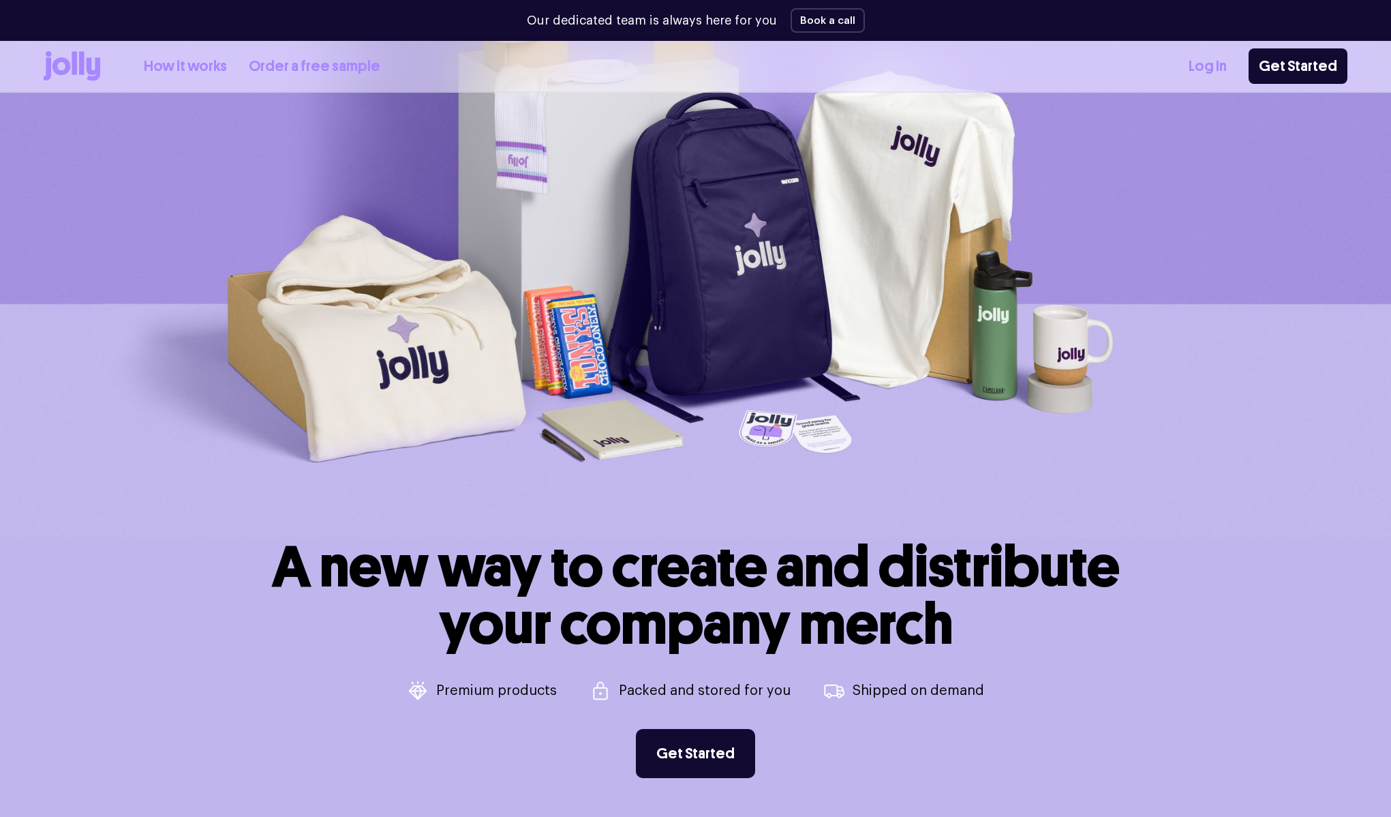
scroll to position [247, 0]
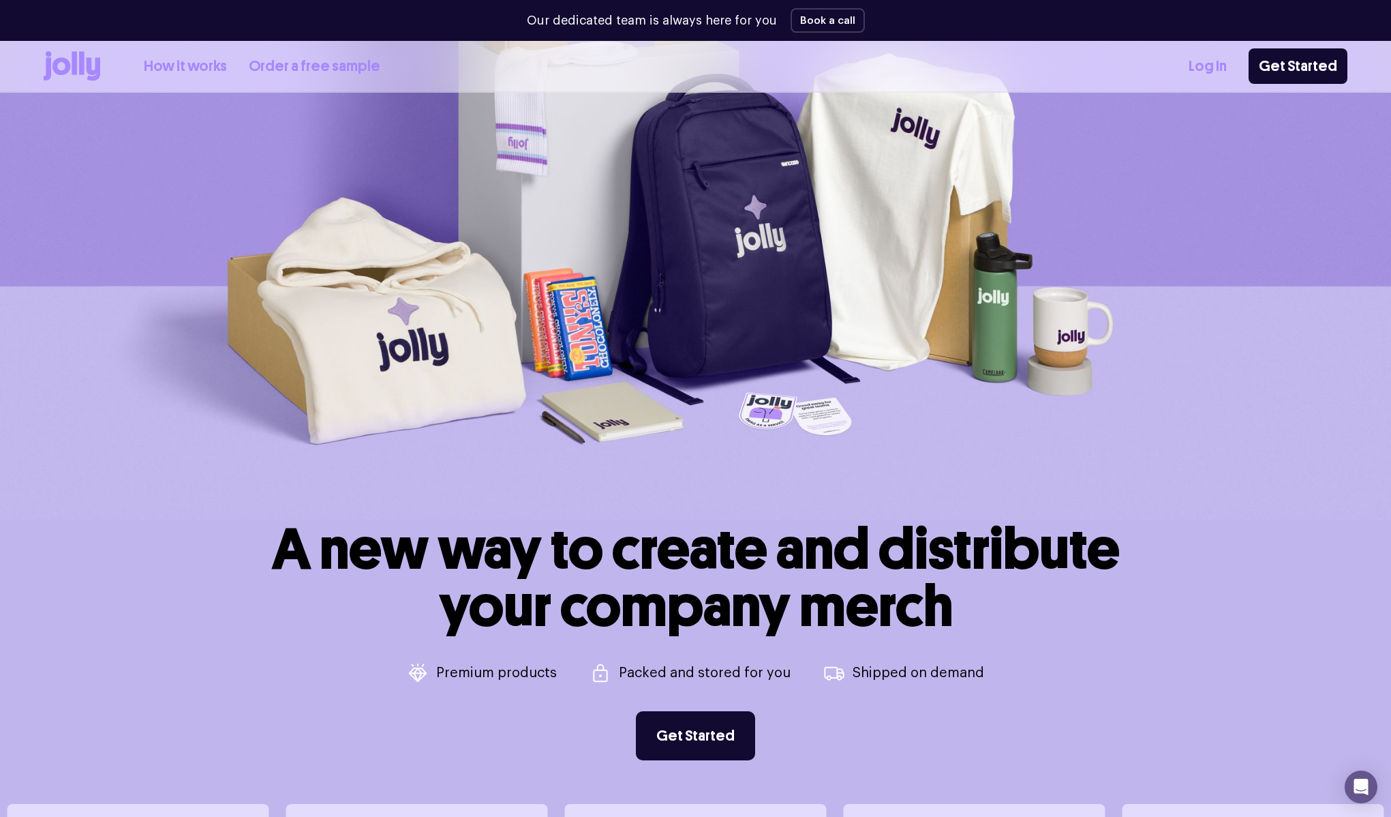
click at [199, 61] on link "How it works" at bounding box center [185, 66] width 83 height 22
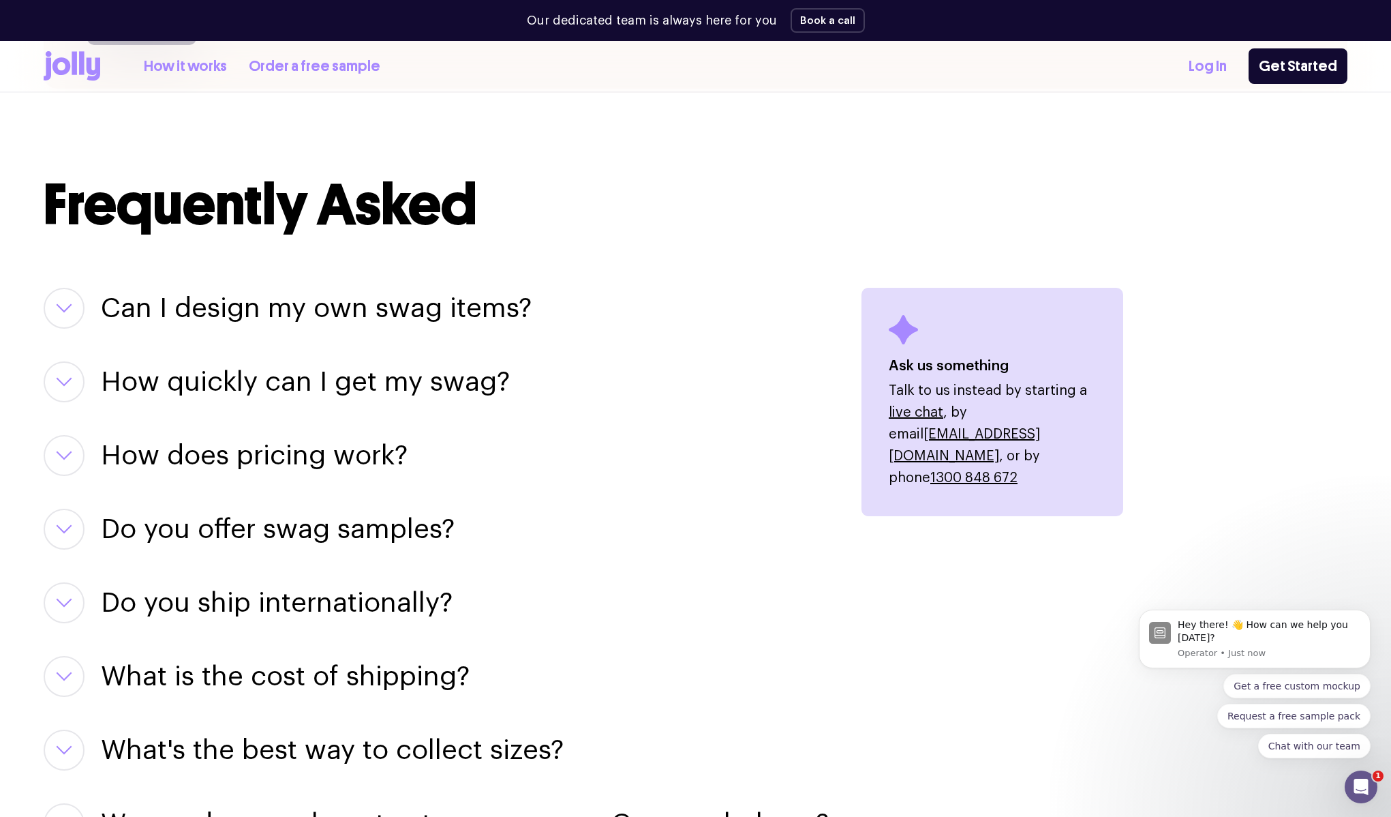
scroll to position [1527, 0]
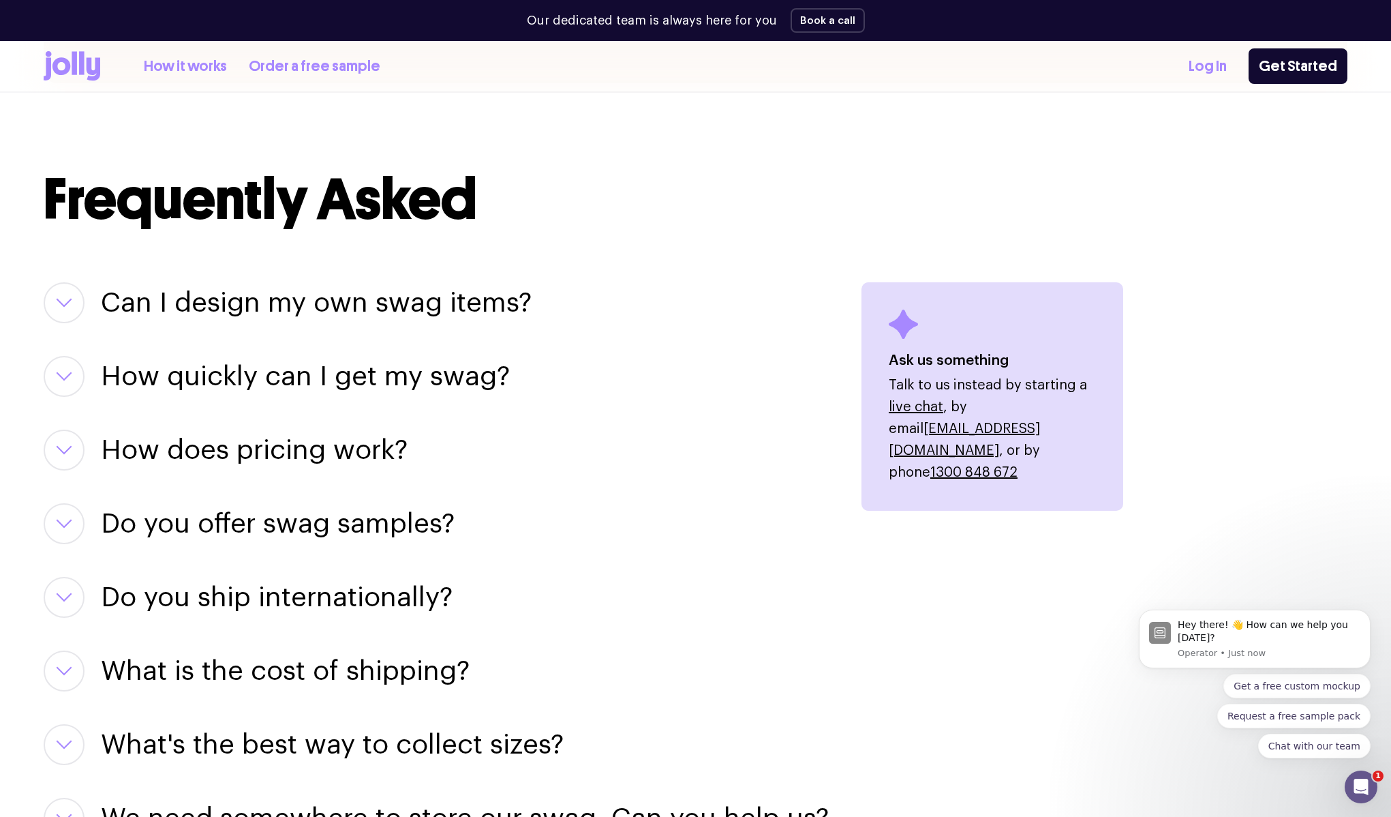
click at [56, 308] on button "button" at bounding box center [64, 302] width 41 height 41
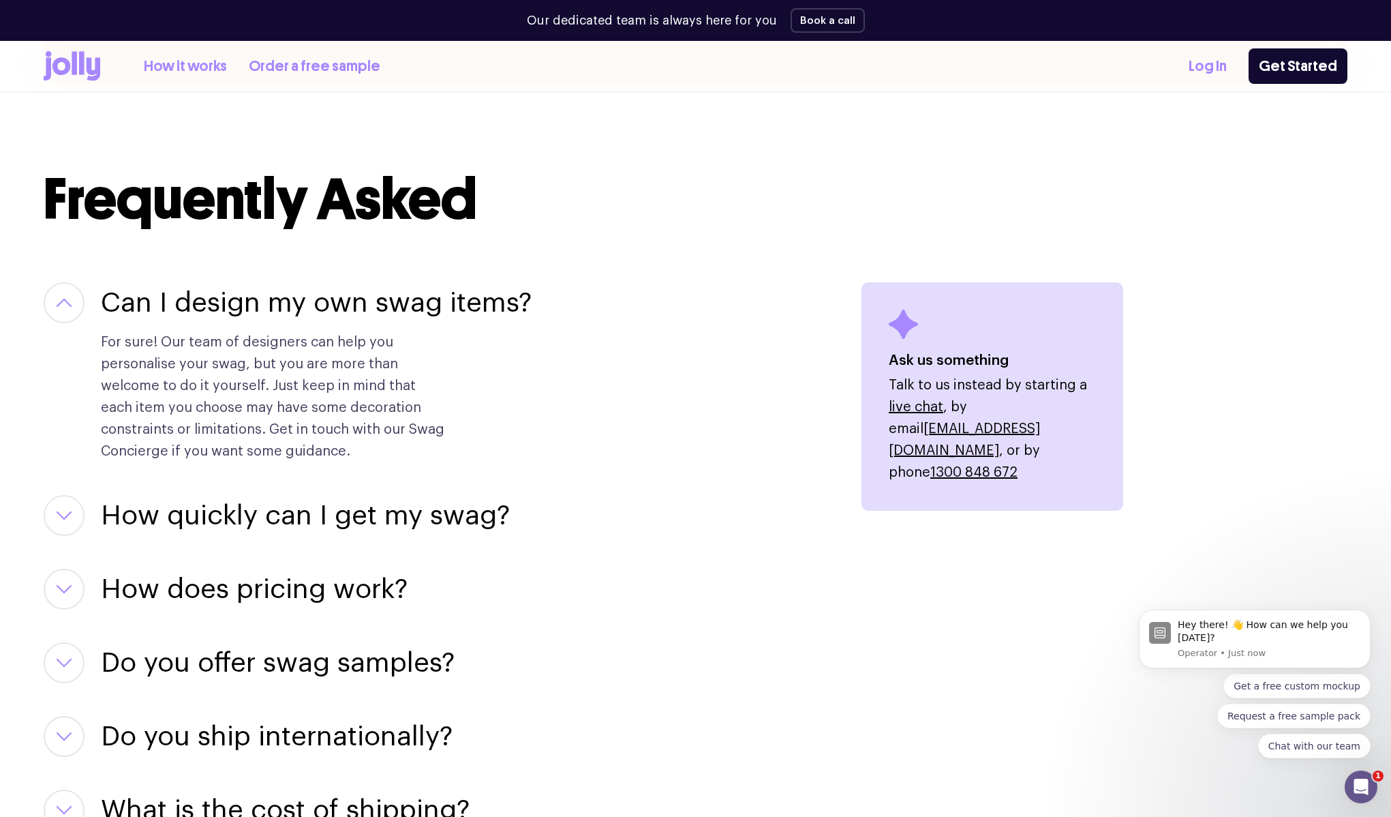
click at [72, 307] on icon "button" at bounding box center [64, 303] width 16 height 10
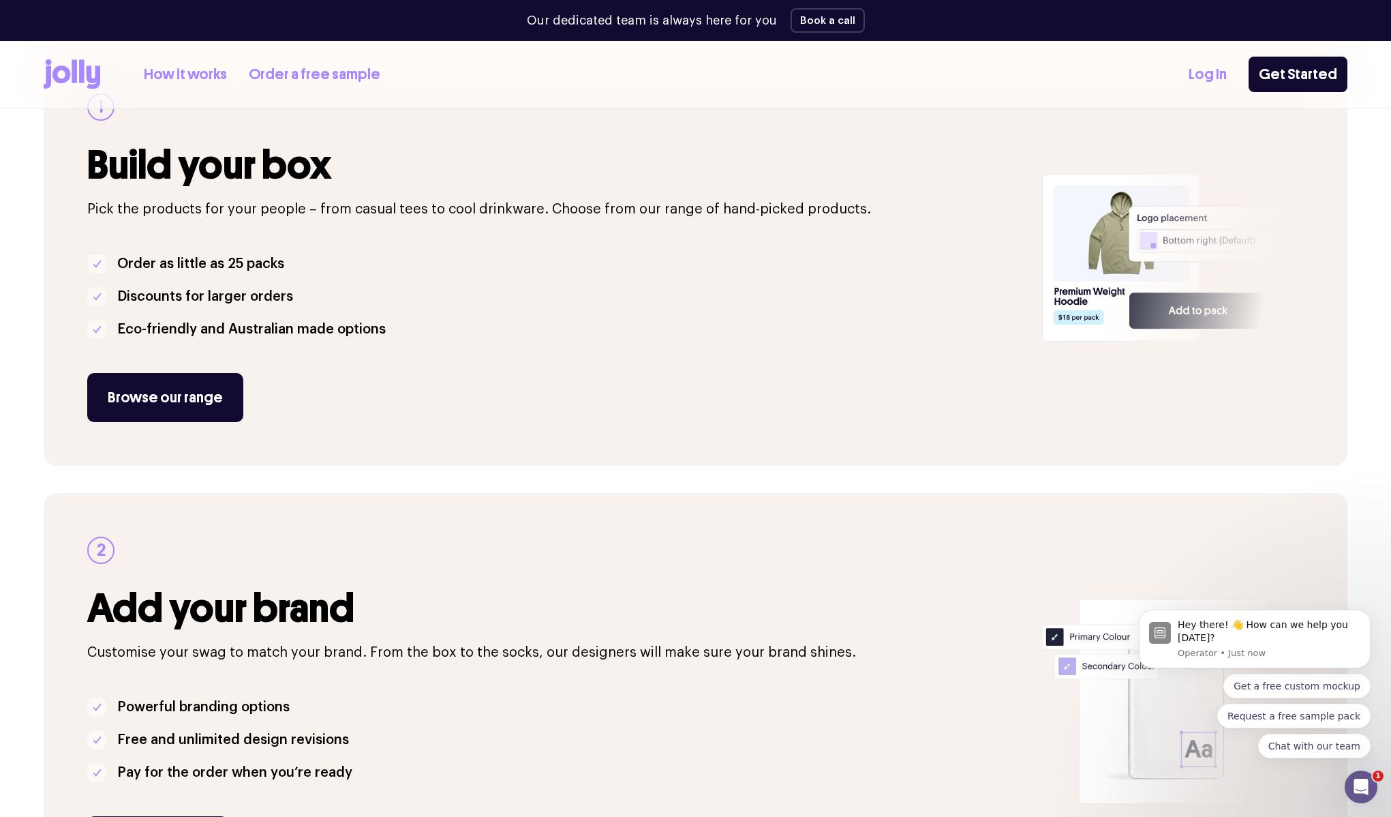
scroll to position [0, 0]
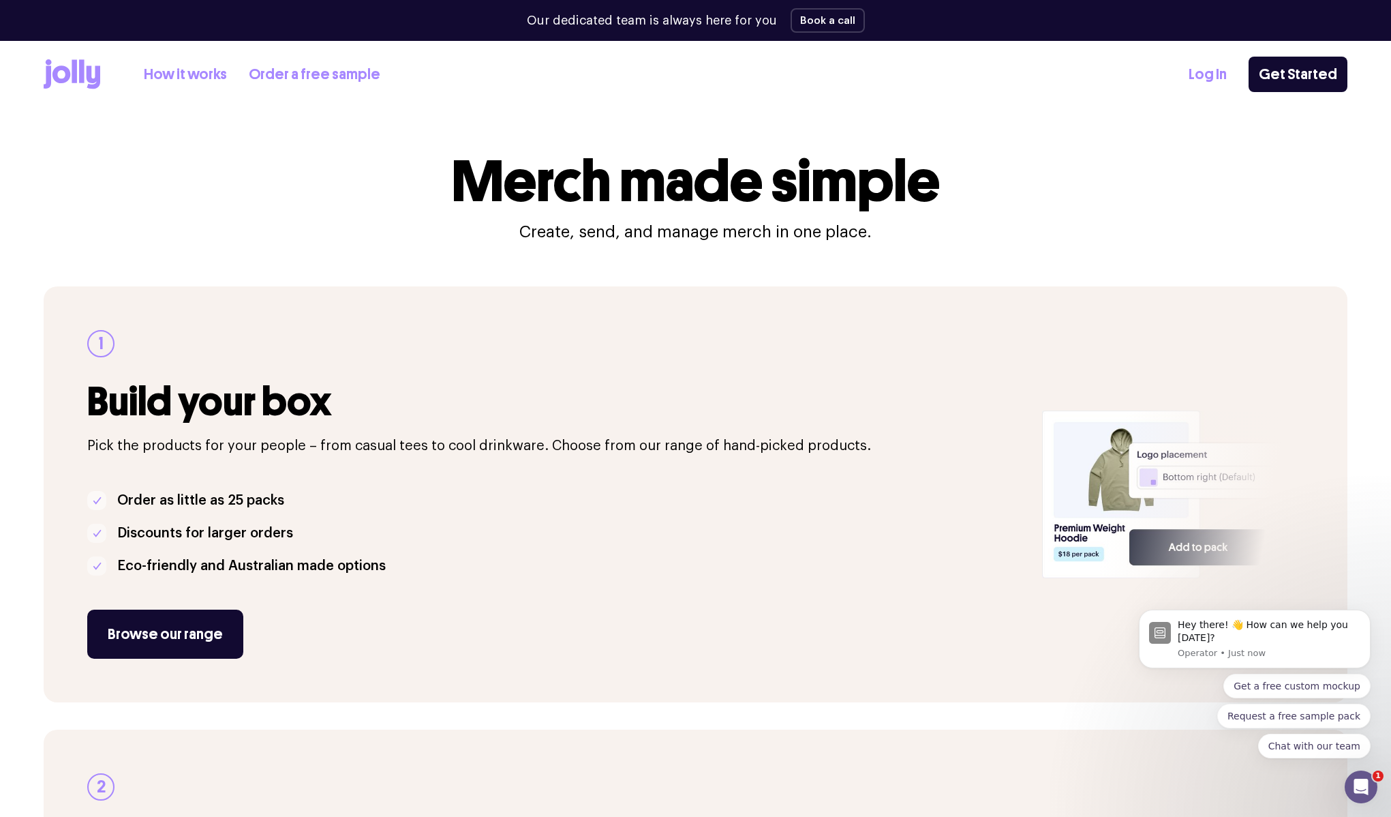
click at [312, 77] on link "Order a free sample" at bounding box center [315, 74] width 132 height 22
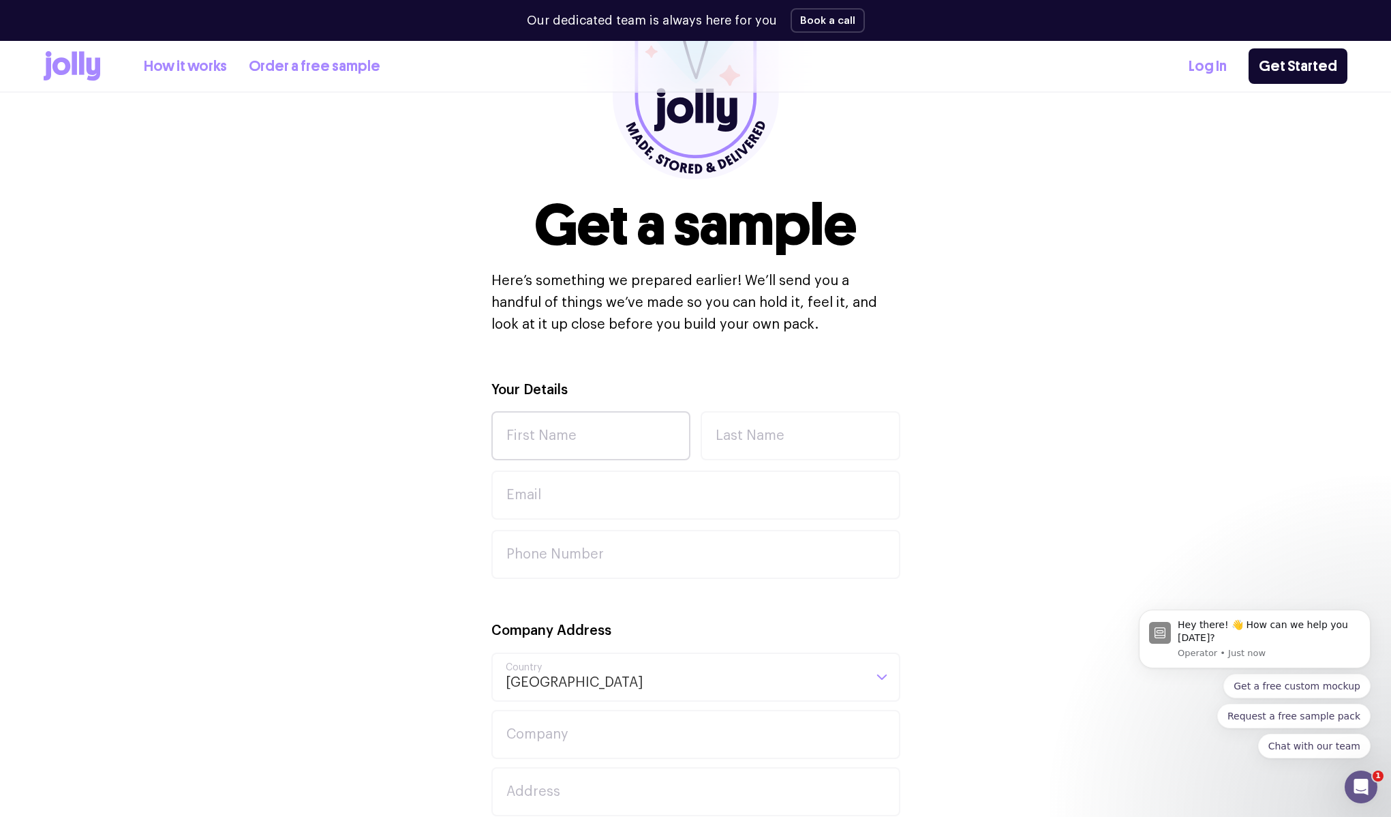
scroll to position [201, 0]
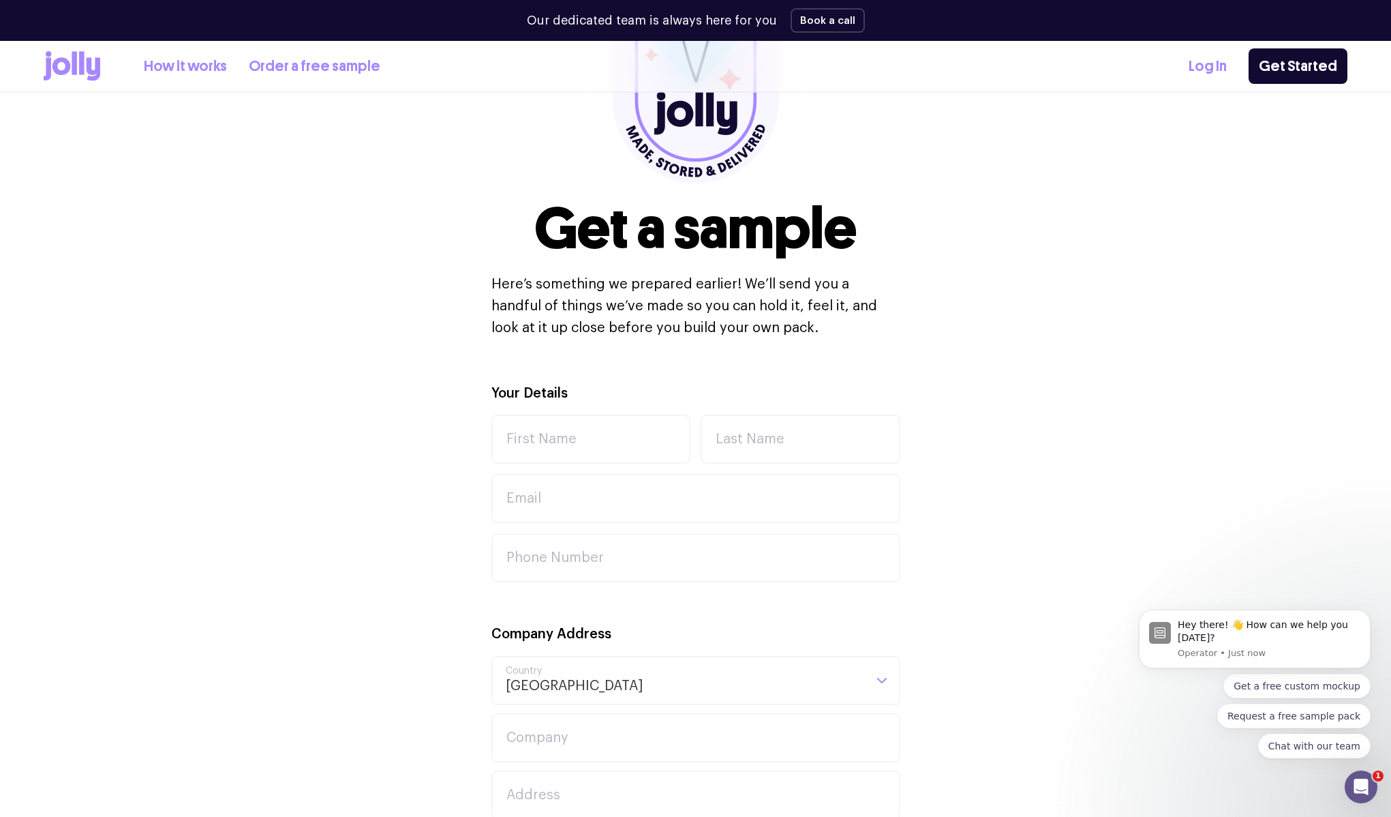
click at [568, 468] on div "Your Details First Name Last Name Email Phone Number" at bounding box center [695, 482] width 409 height 200
click at [571, 441] on input "First Name" at bounding box center [591, 438] width 200 height 49
type input "[PERSON_NAME]"
type input "[EMAIL_ADDRESS][DOMAIN_NAME]"
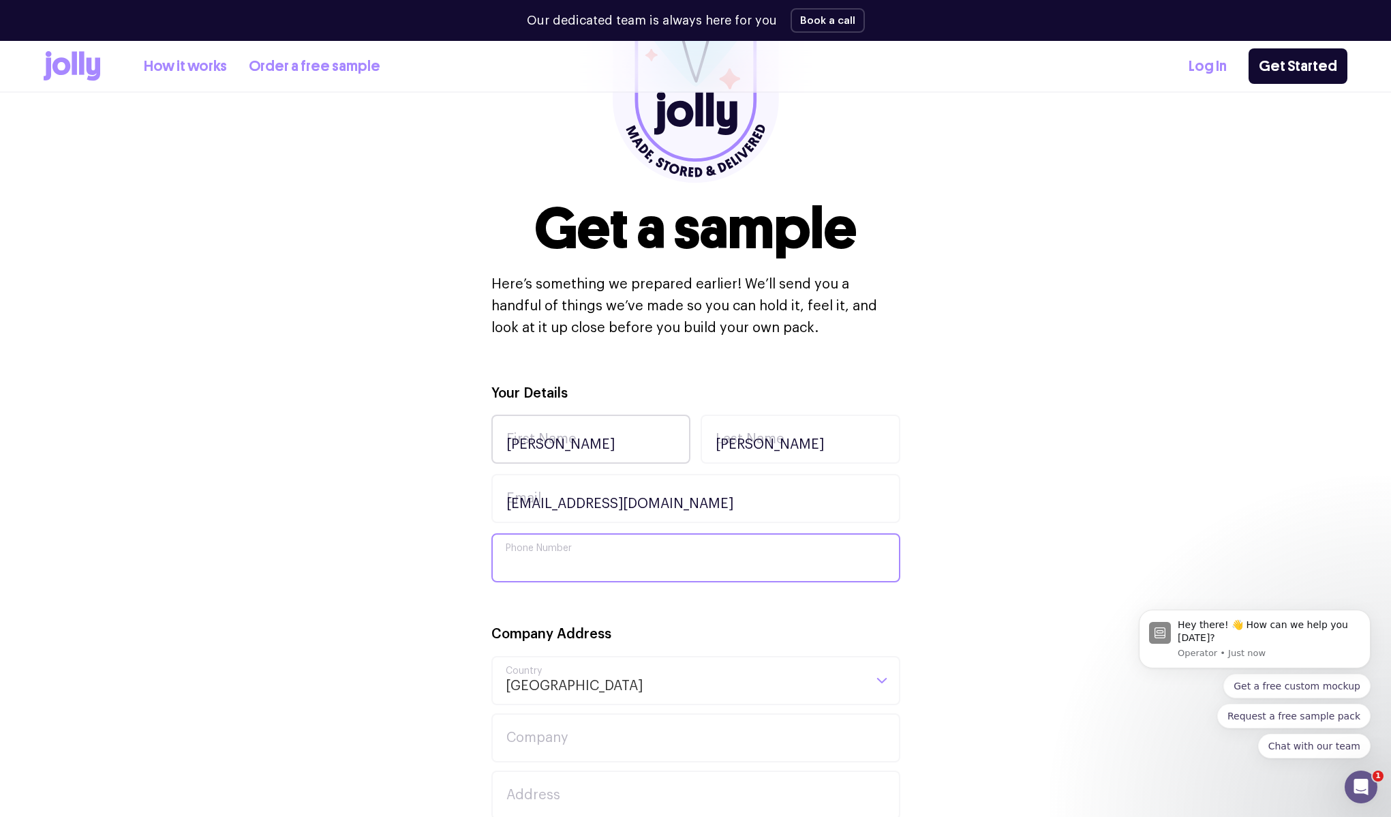
type input "0433320728"
type input "[STREET_ADDRESS][PERSON_NAME]"
type input "[PERSON_NAME]"
type input "2570"
click at [620, 511] on input "[EMAIL_ADDRESS][DOMAIN_NAME]" at bounding box center [695, 498] width 409 height 49
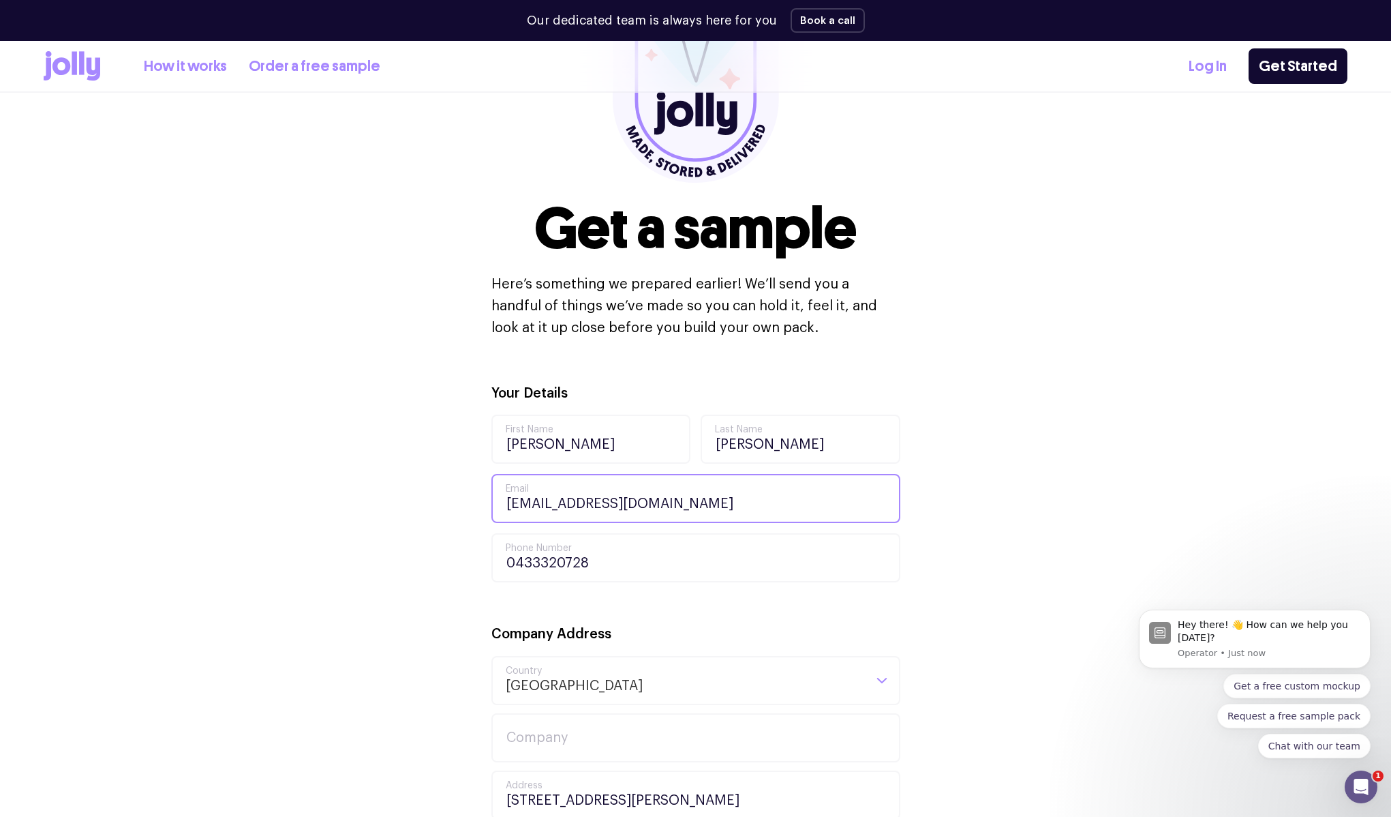
click at [720, 497] on input "[EMAIL_ADDRESS][DOMAIN_NAME]" at bounding box center [695, 498] width 409 height 49
drag, startPoint x: 756, startPoint y: 501, endPoint x: 255, endPoint y: 512, distance: 501.1
click at [255, 512] on div "Your Details [PERSON_NAME] First Name [PERSON_NAME] Last Name [EMAIL_ADDRESS][D…" at bounding box center [696, 828] width 1304 height 892
click at [575, 500] on input "[EMAIL_ADDRESS][DOMAIN_NAME]" at bounding box center [695, 498] width 409 height 49
drag, startPoint x: 555, startPoint y: 501, endPoint x: 877, endPoint y: 512, distance: 321.9
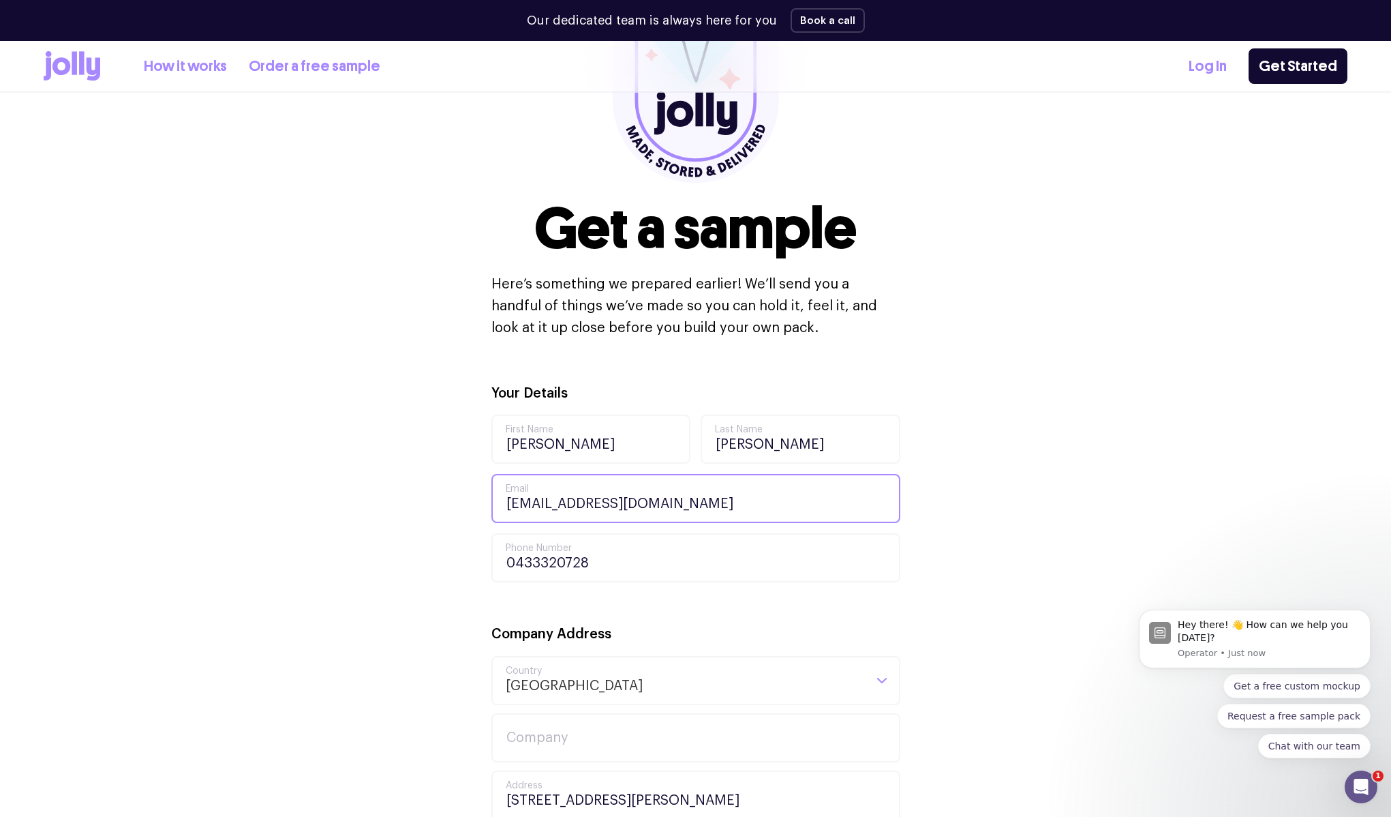
click at [877, 512] on input "[EMAIL_ADDRESS][DOMAIN_NAME]" at bounding box center [695, 498] width 409 height 49
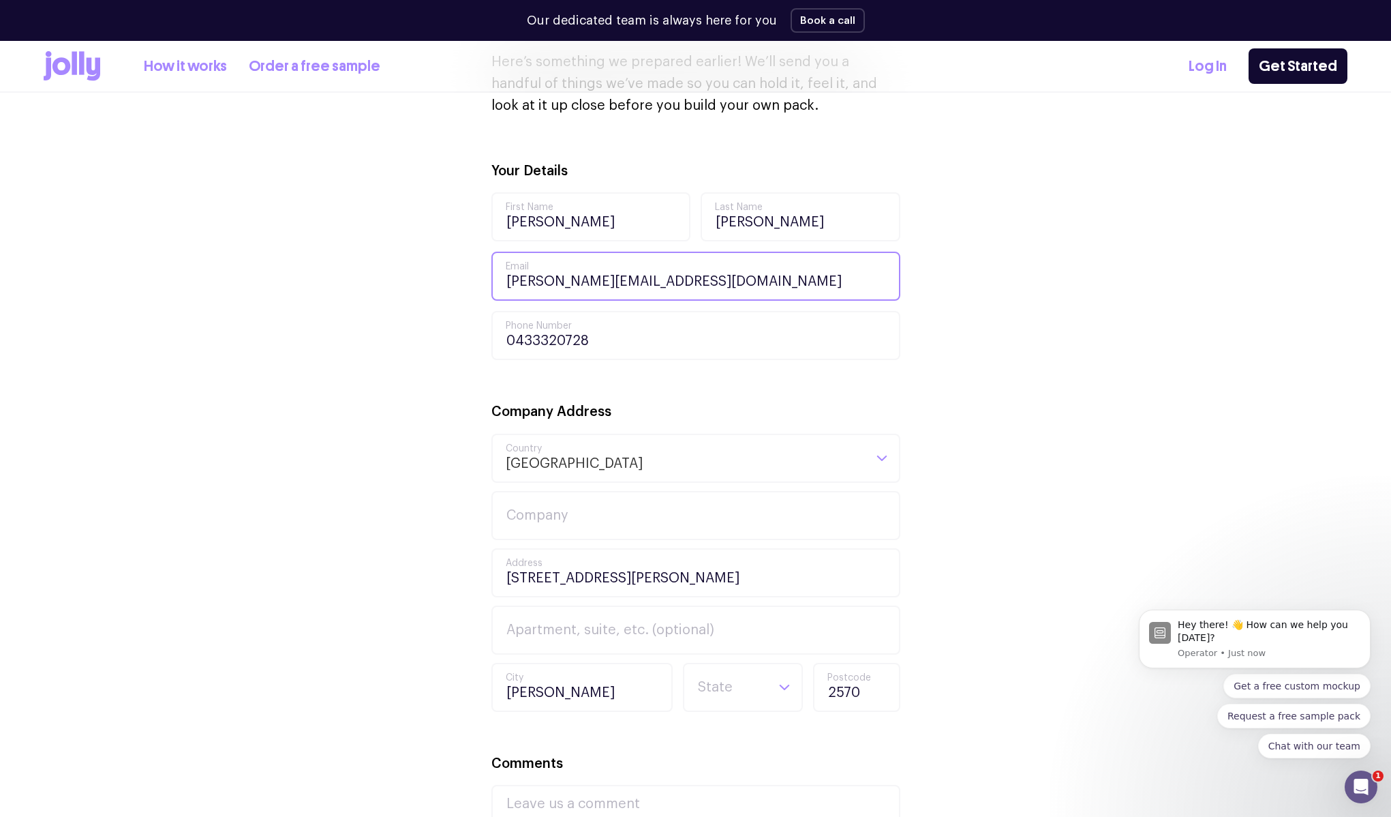
scroll to position [434, 0]
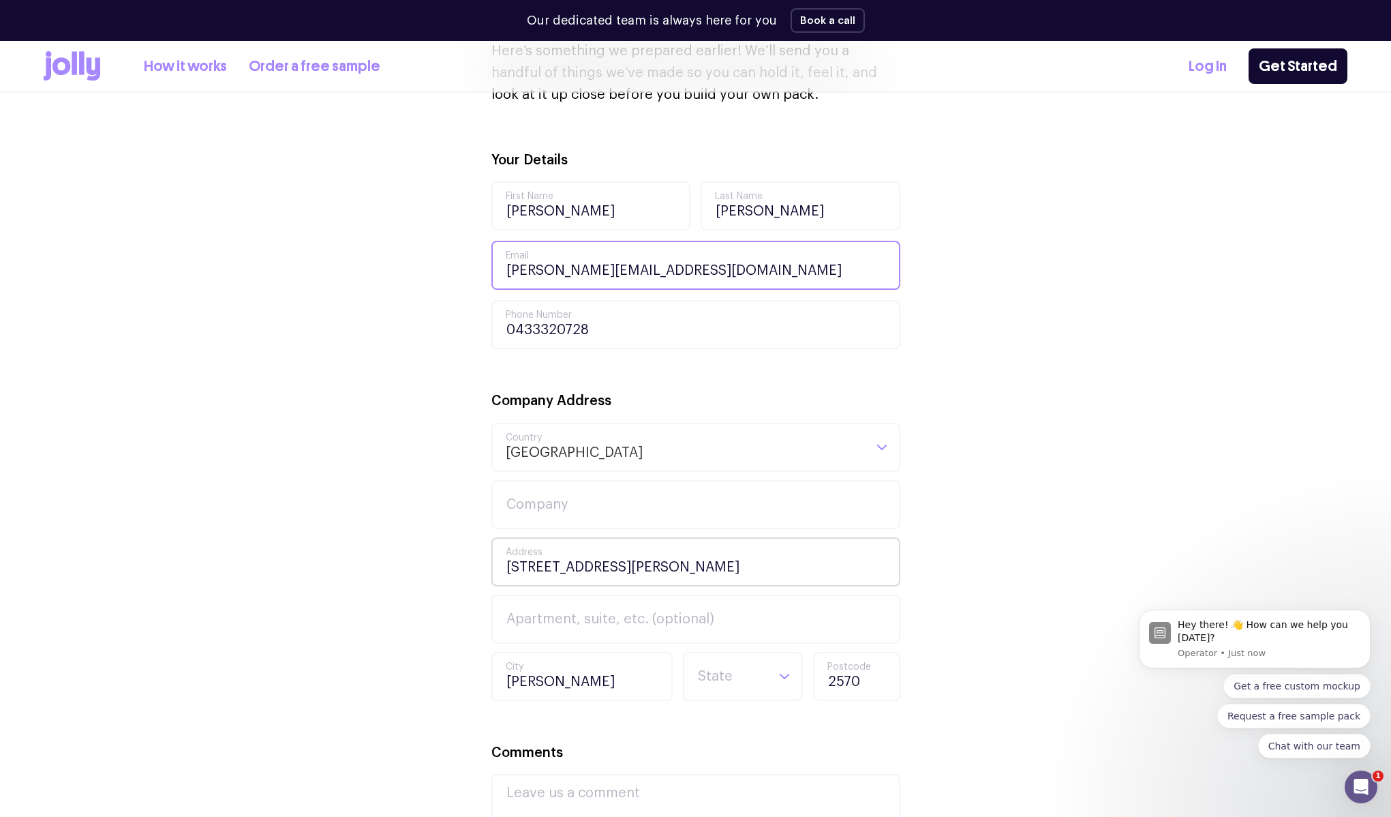
type input "[PERSON_NAME][EMAIL_ADDRESS][DOMAIN_NAME]"
click at [502, 555] on input "[STREET_ADDRESS][PERSON_NAME]" at bounding box center [695, 561] width 409 height 49
drag, startPoint x: 661, startPoint y: 550, endPoint x: 421, endPoint y: 564, distance: 239.7
click at [421, 564] on div "Your Details [PERSON_NAME] First Name [PERSON_NAME] Last Name [PERSON_NAME][EMA…" at bounding box center [696, 595] width 1304 height 892
drag, startPoint x: 633, startPoint y: 572, endPoint x: 454, endPoint y: 575, distance: 179.3
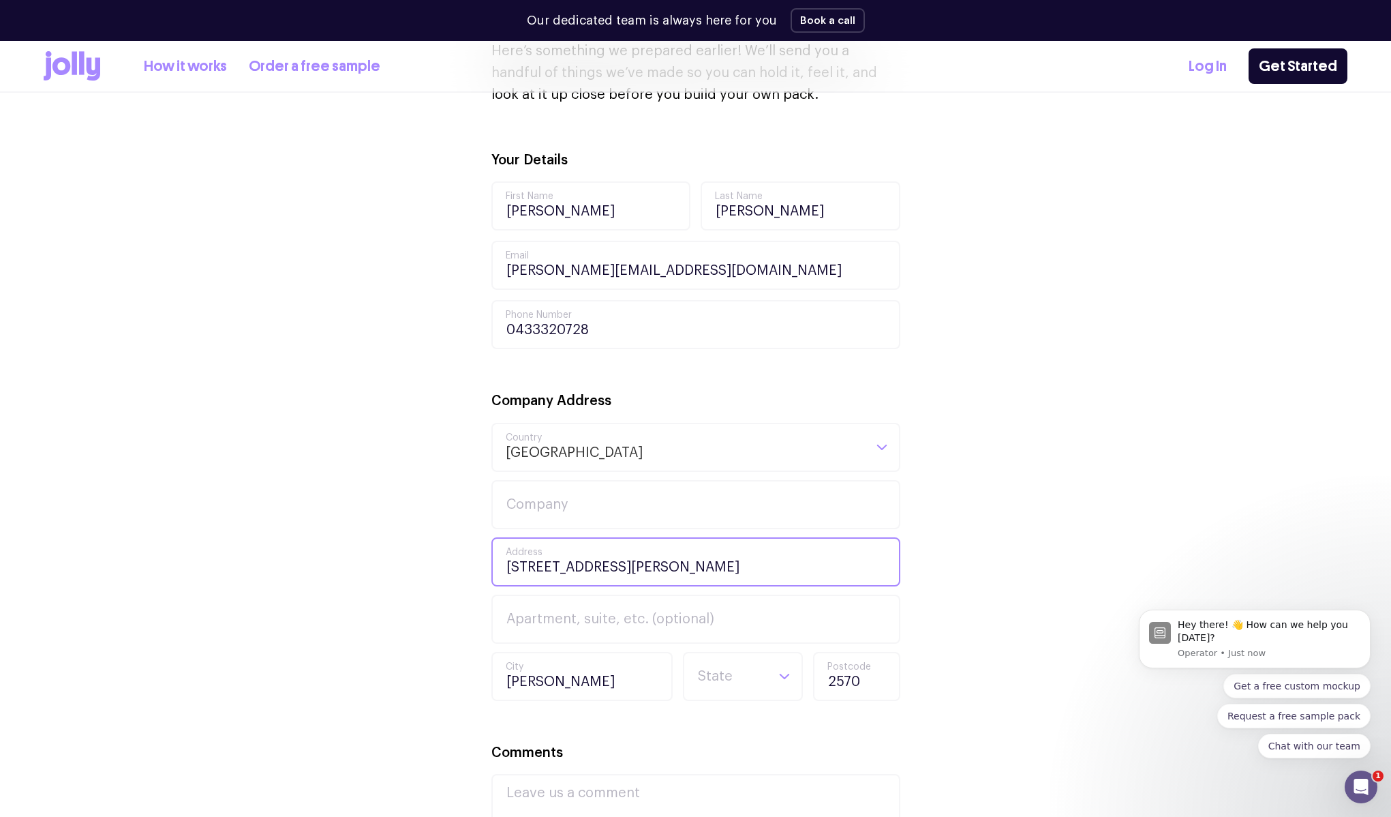
click at [454, 575] on div "Your Details [PERSON_NAME] First Name [PERSON_NAME] Last Name [PERSON_NAME][EMA…" at bounding box center [696, 595] width 1304 height 892
type input "1"
type input "5 celito walk"
click at [584, 682] on input "[PERSON_NAME]" at bounding box center [581, 676] width 181 height 49
click at [438, 691] on div "Your Details [PERSON_NAME] First Name [PERSON_NAME] Last Name [PERSON_NAME][EMA…" at bounding box center [696, 595] width 1304 height 892
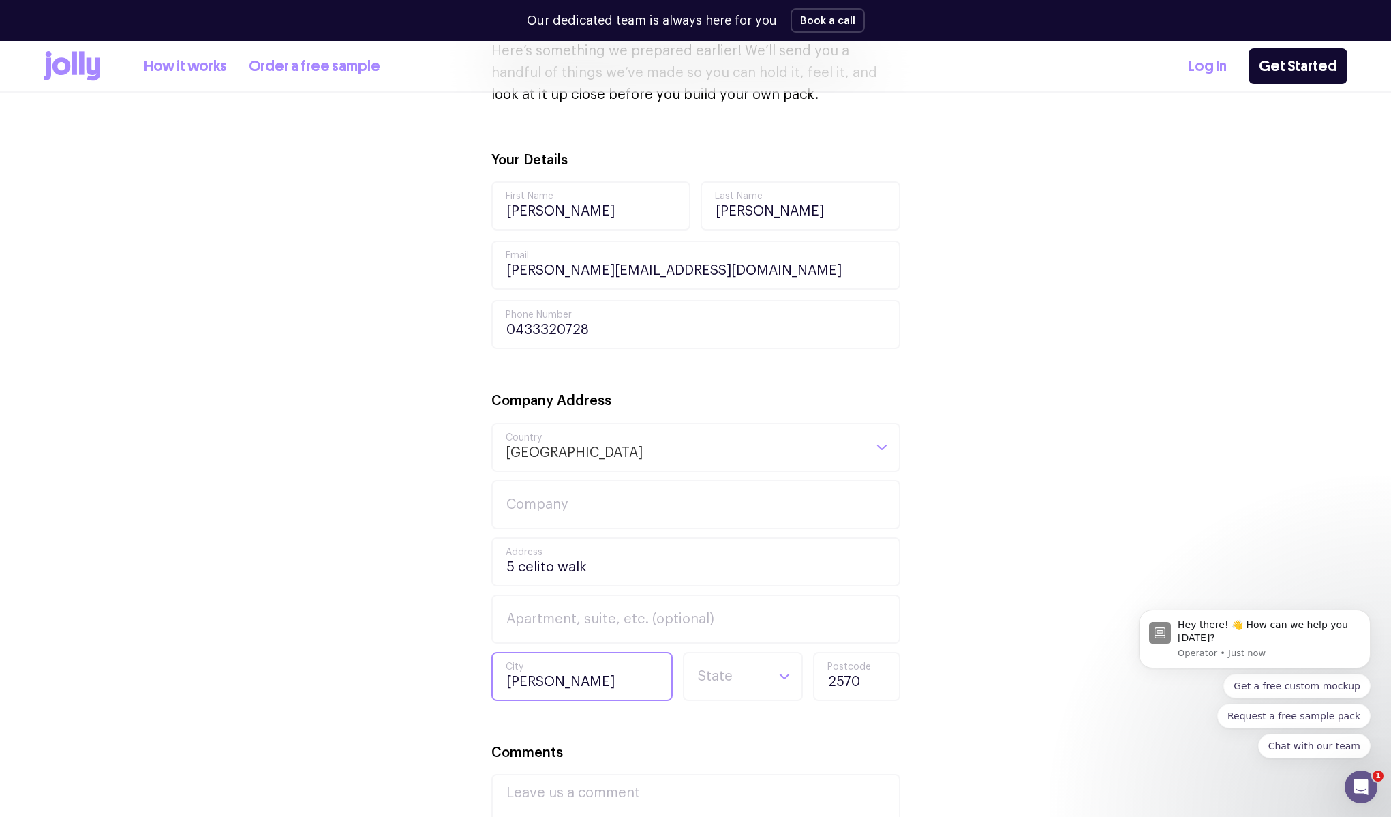
click at [599, 673] on input "[PERSON_NAME]" at bounding box center [581, 676] width 181 height 49
type input "O"
type input "[GEOGRAPHIC_DATA]"
click at [850, 682] on input "2570" at bounding box center [856, 676] width 87 height 49
drag, startPoint x: 875, startPoint y: 684, endPoint x: 765, endPoint y: 686, distance: 109.8
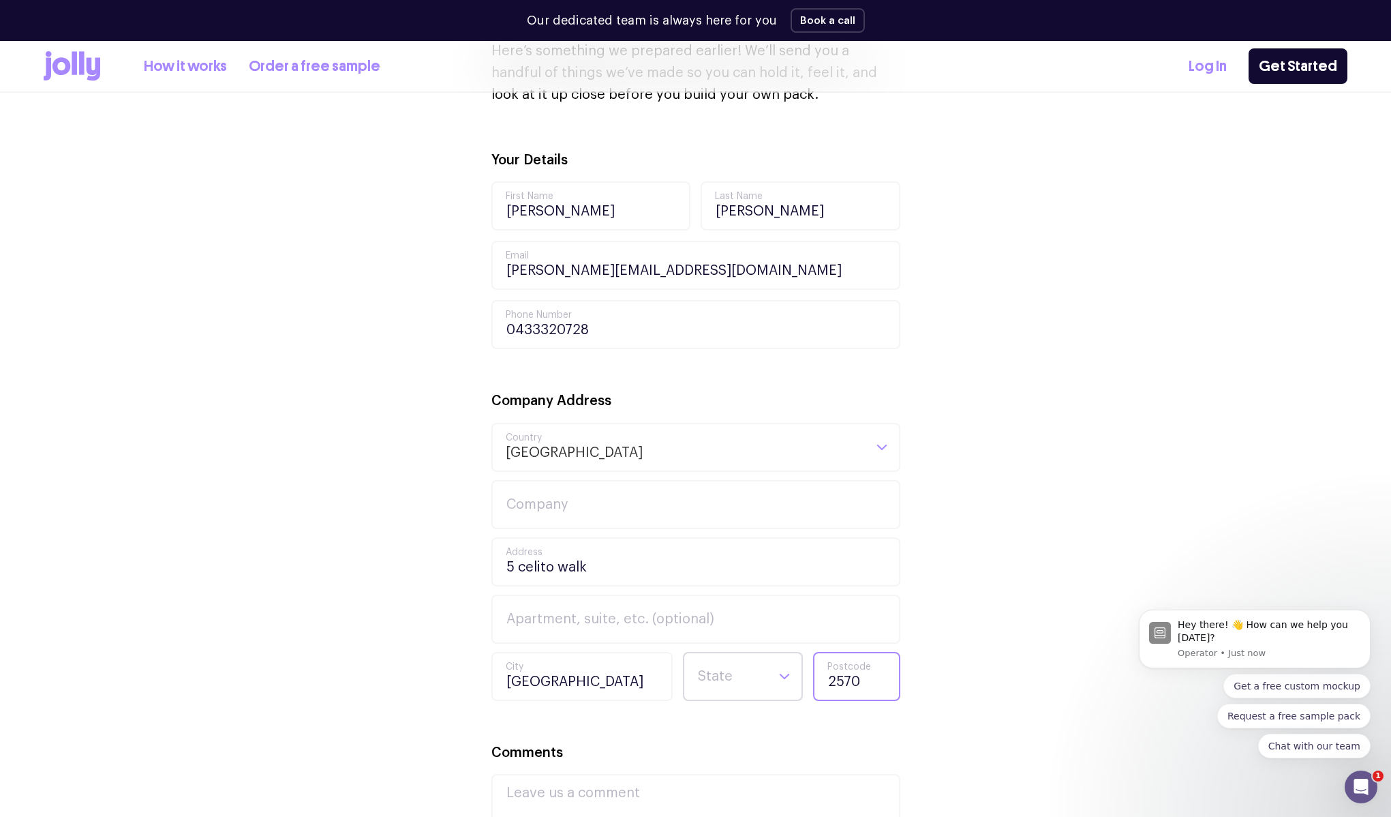
click at [766, 685] on div "[GEOGRAPHIC_DATA] Loading... State 2570 Postcode" at bounding box center [695, 676] width 409 height 49
type input "2557"
click at [697, 680] on input "Search for option" at bounding box center [732, 676] width 70 height 46
click at [718, 750] on li "[GEOGRAPHIC_DATA]" at bounding box center [742, 758] width 113 height 33
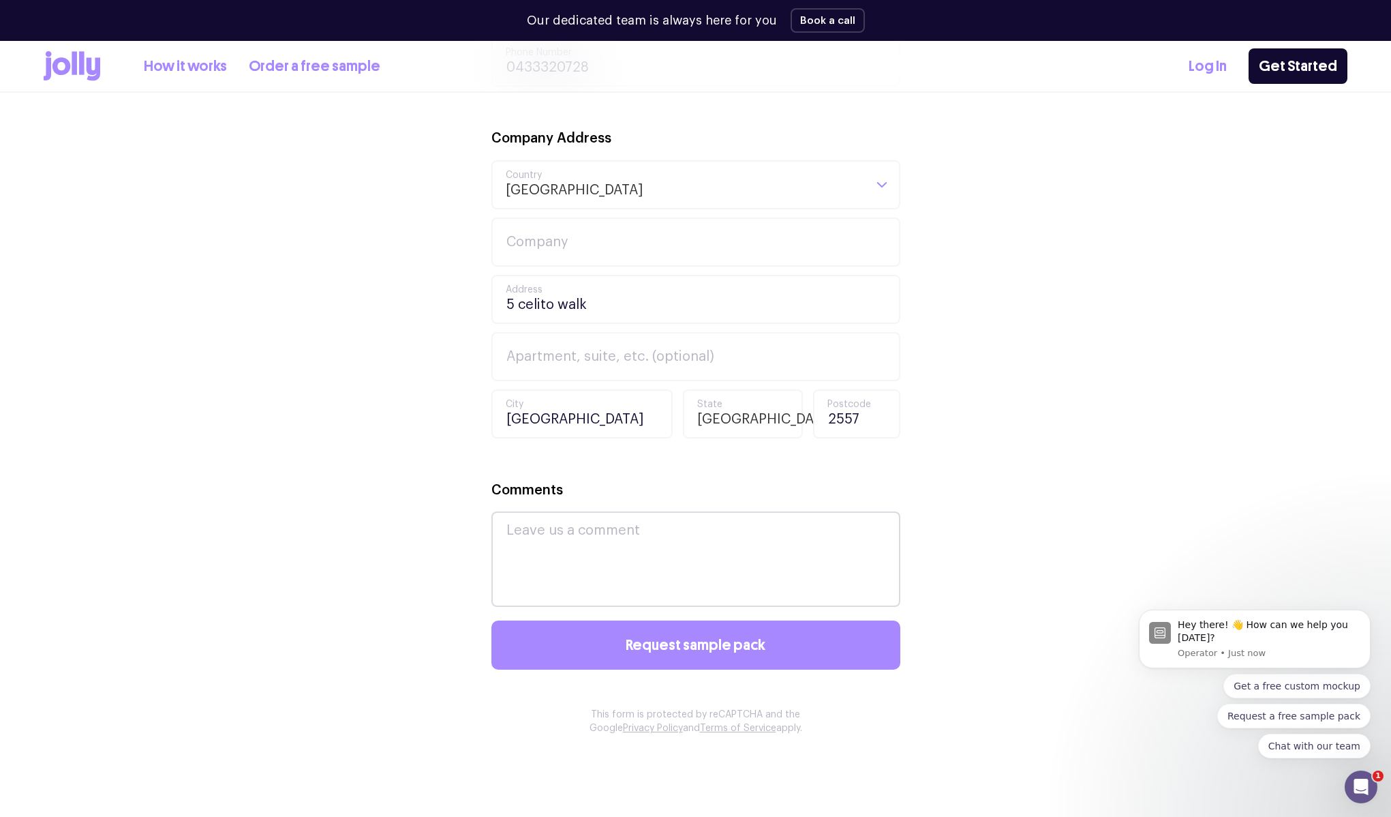
scroll to position [710, 0]
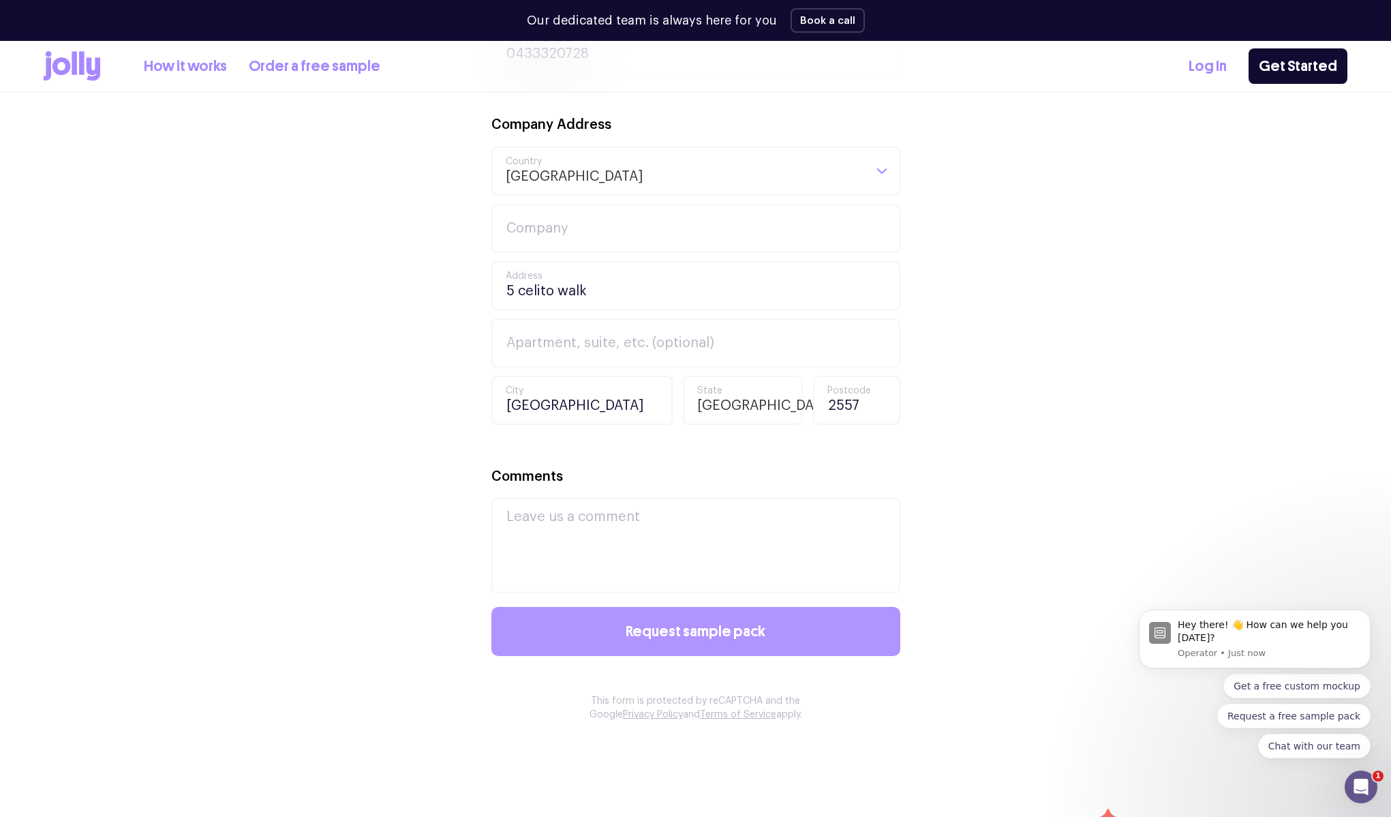
click at [681, 626] on span "Request sample pack" at bounding box center [696, 631] width 140 height 15
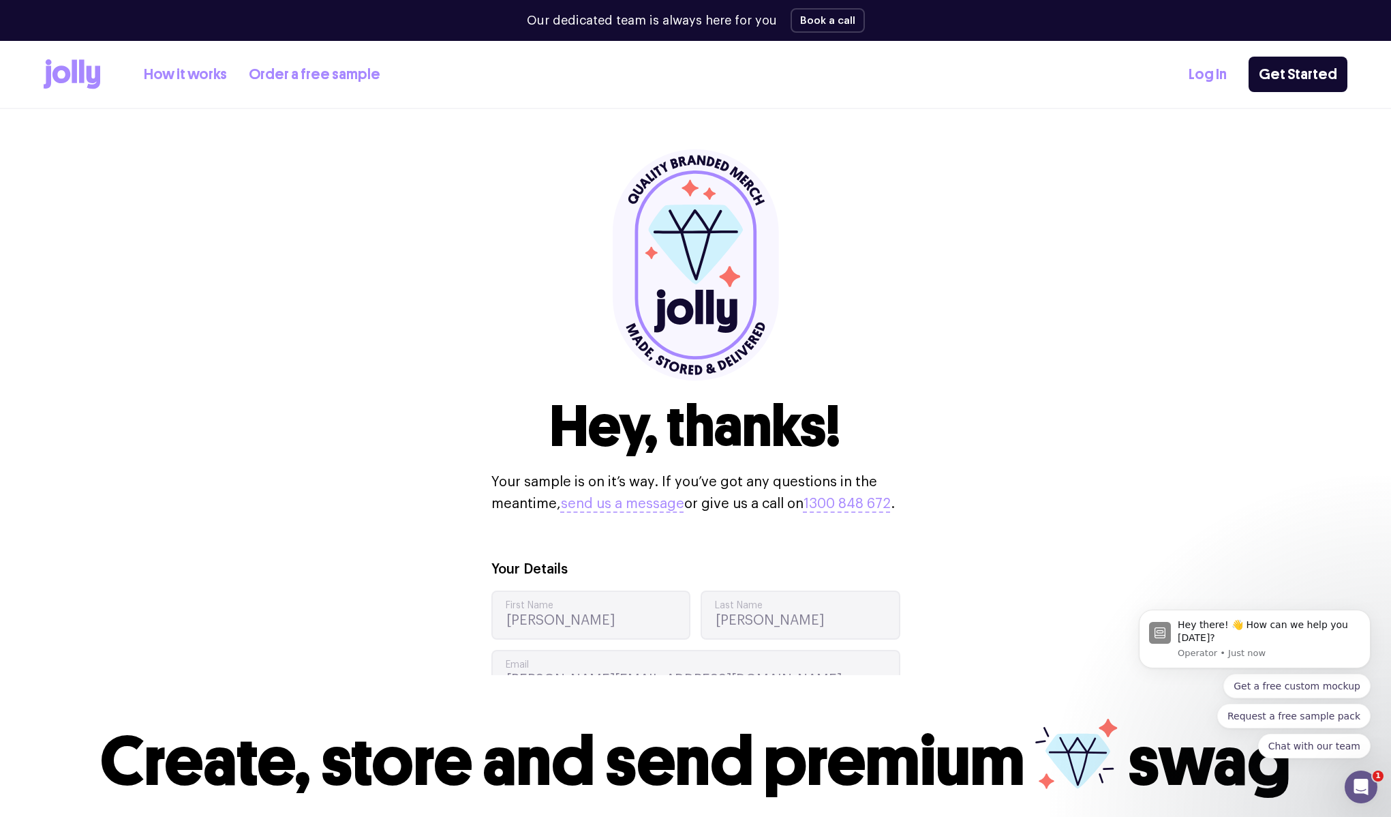
scroll to position [0, 0]
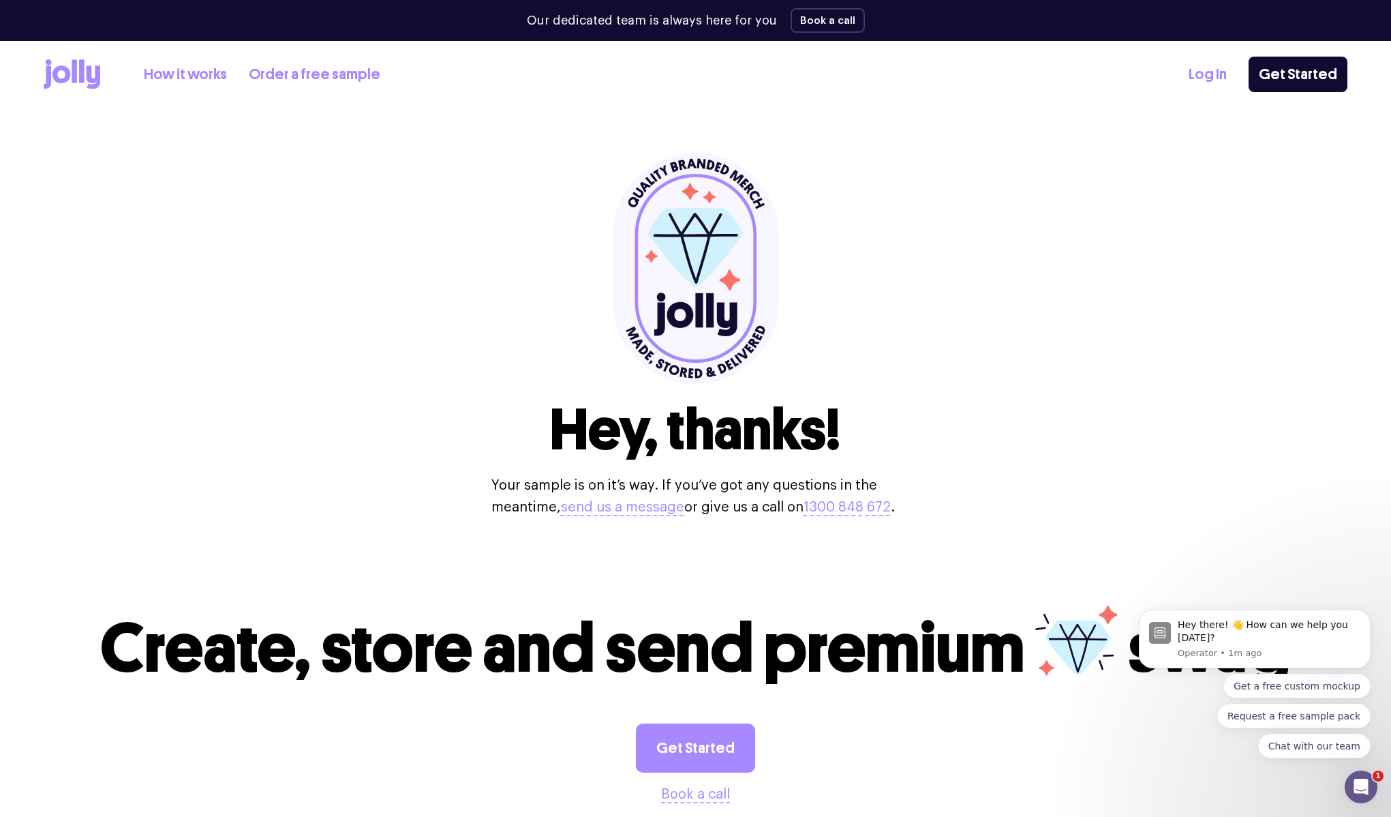
click at [70, 77] on icon at bounding box center [72, 74] width 57 height 30
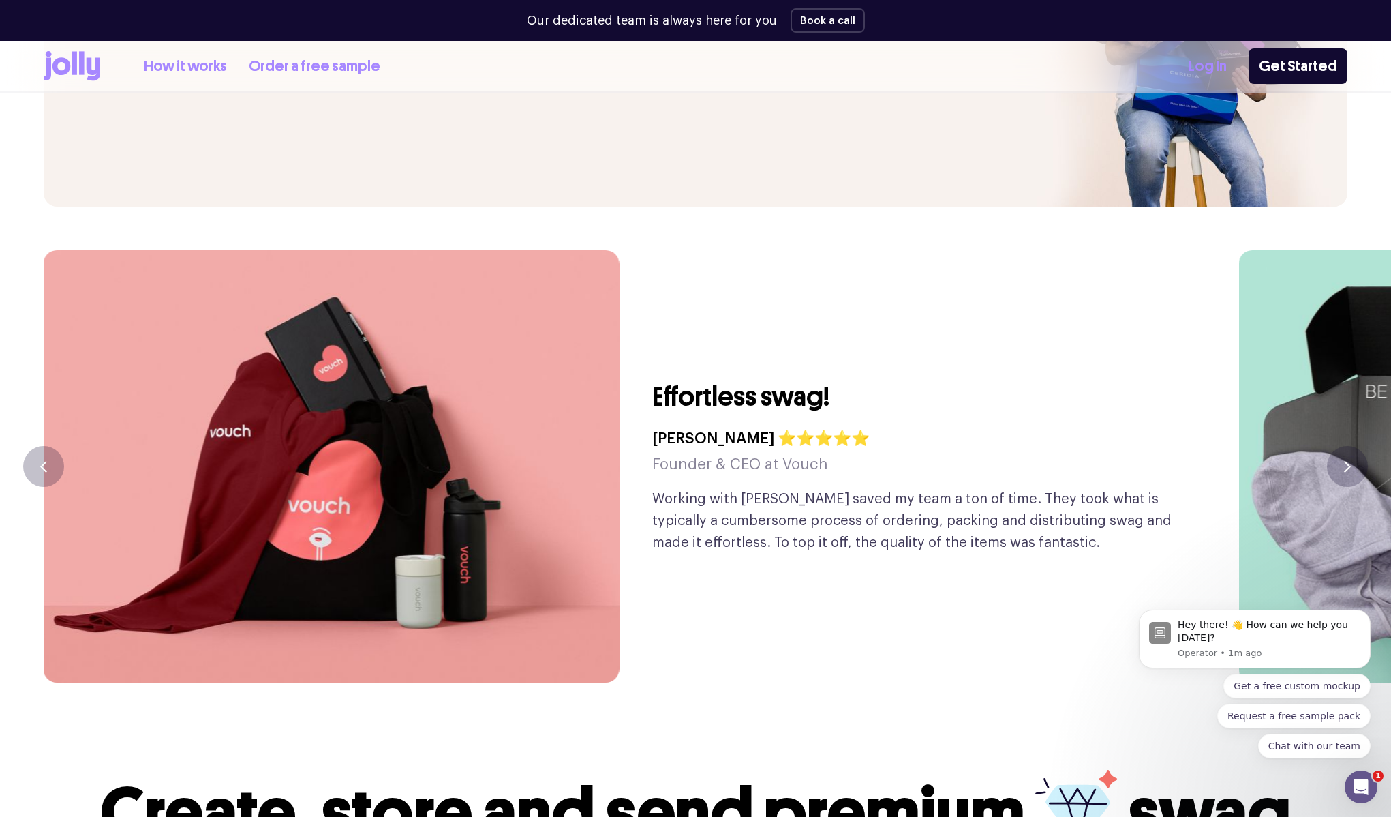
scroll to position [3224, 0]
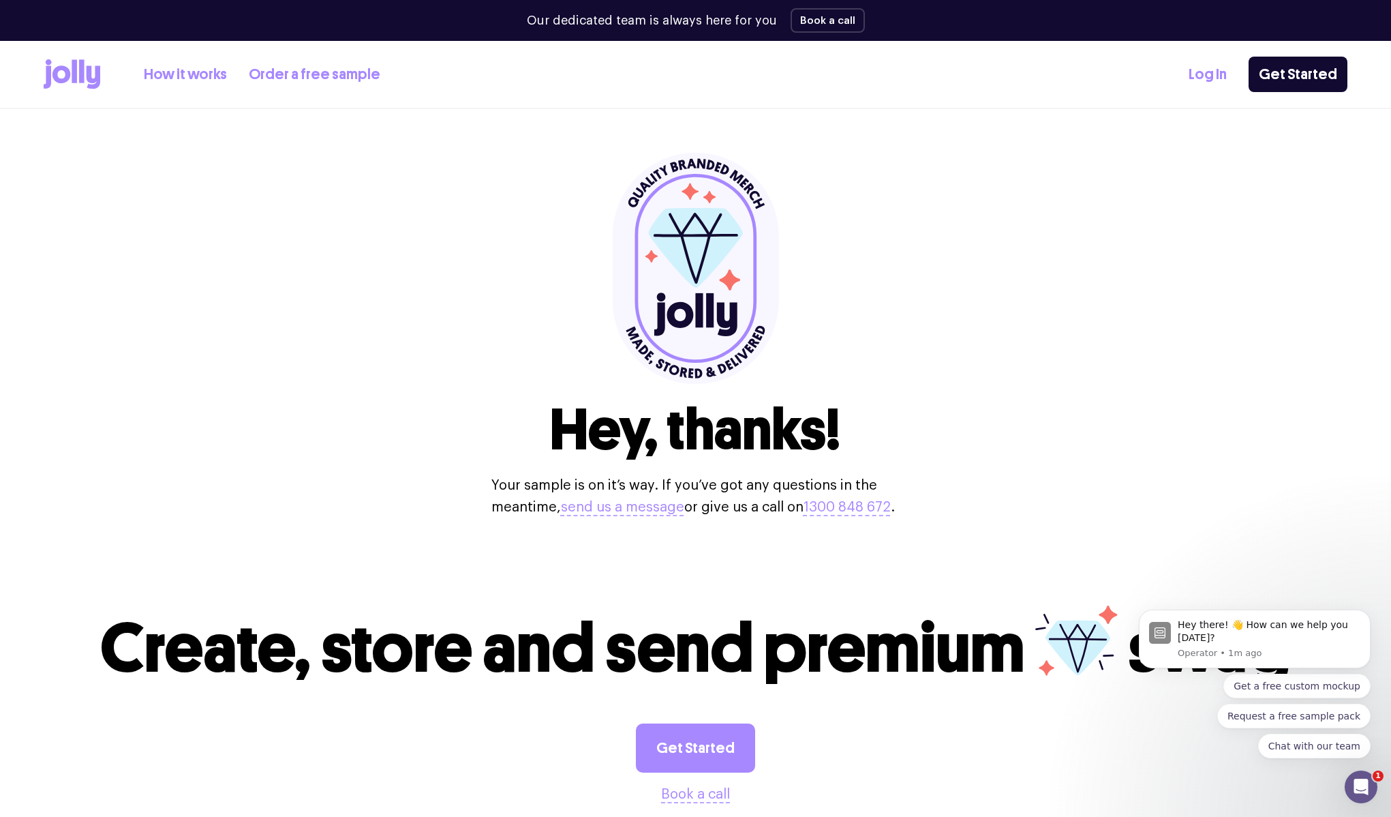
scroll to position [351, 0]
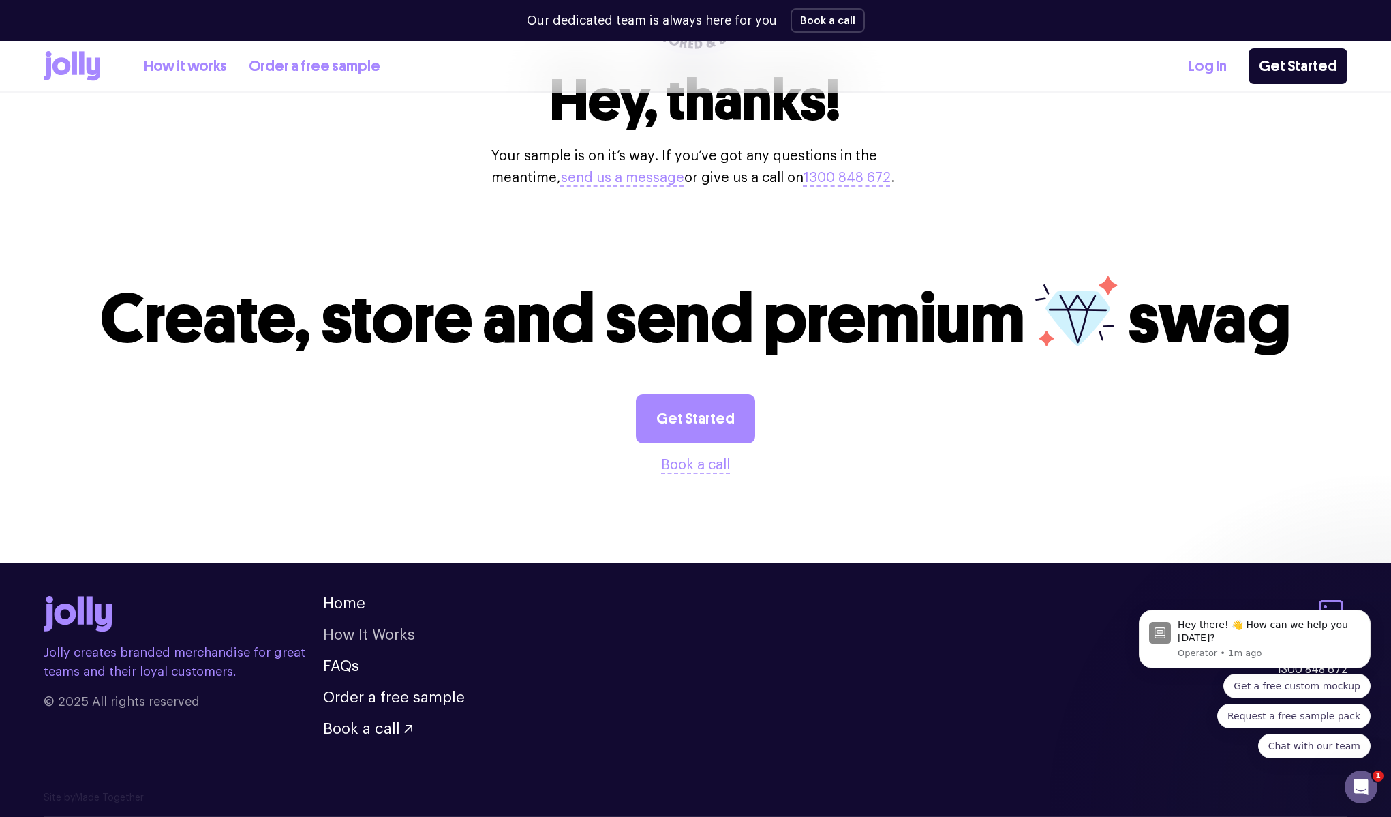
click at [352, 633] on link "How It Works" at bounding box center [369, 634] width 92 height 15
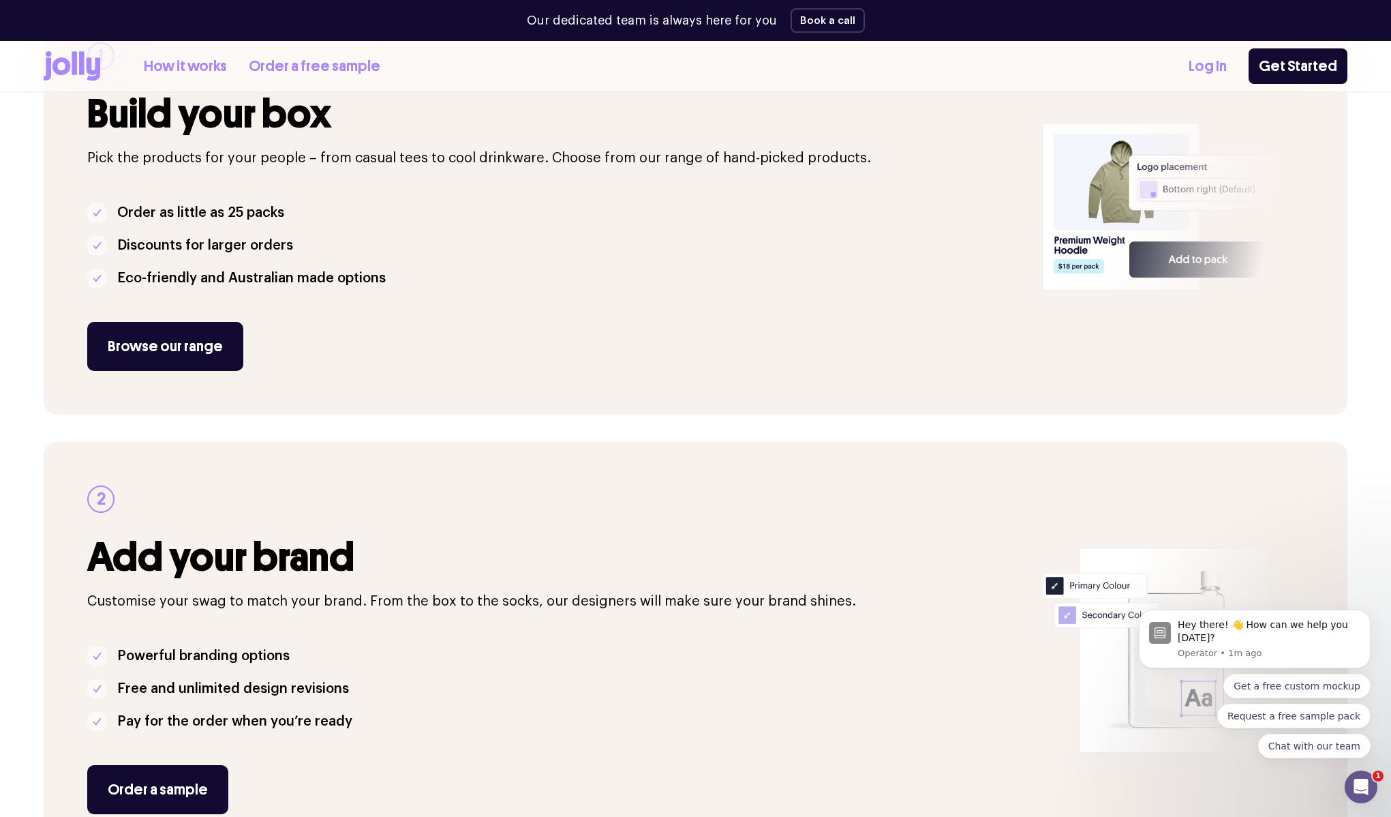
scroll to position [277, 0]
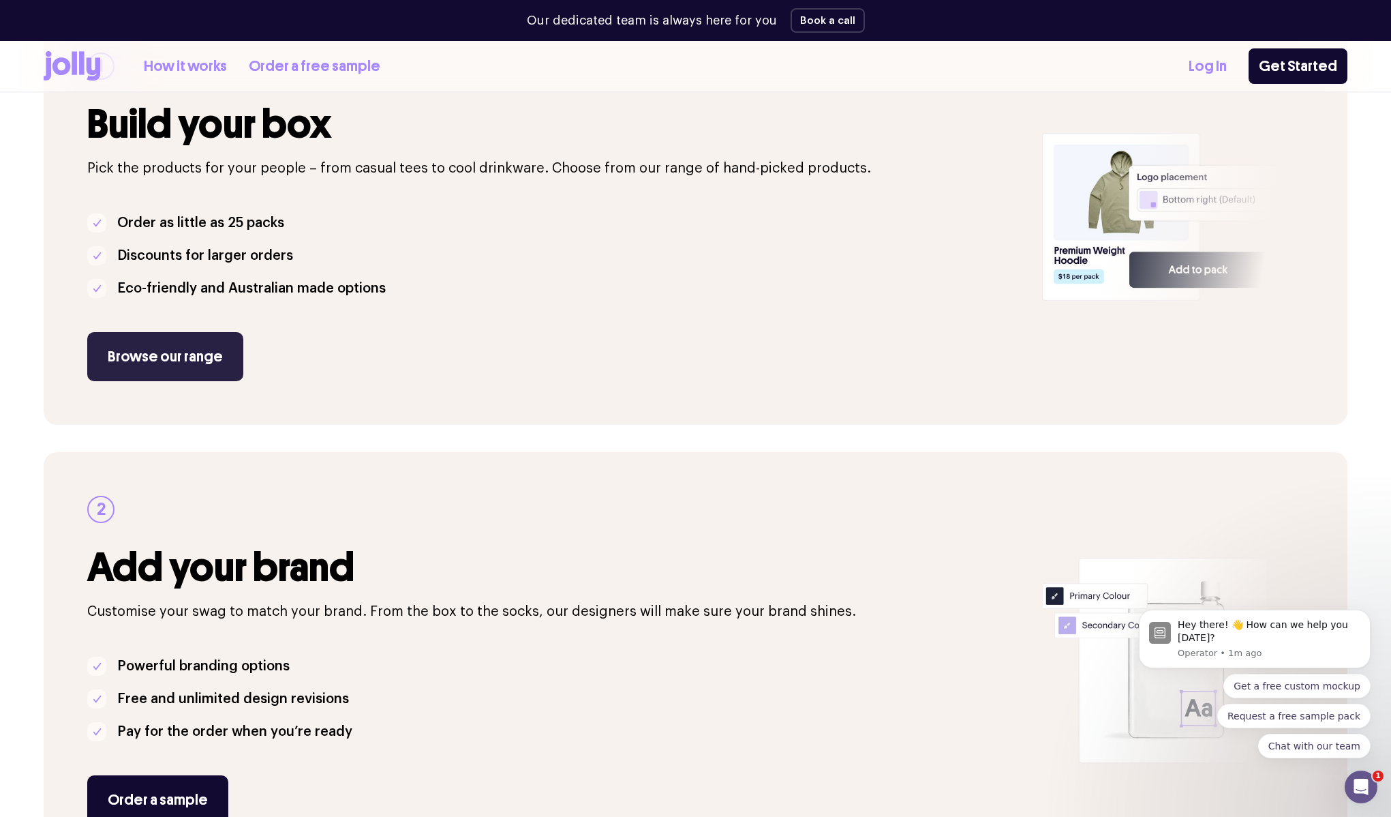
click at [159, 373] on link "Browse our range" at bounding box center [165, 356] width 156 height 49
